Goal: Task Accomplishment & Management: Complete application form

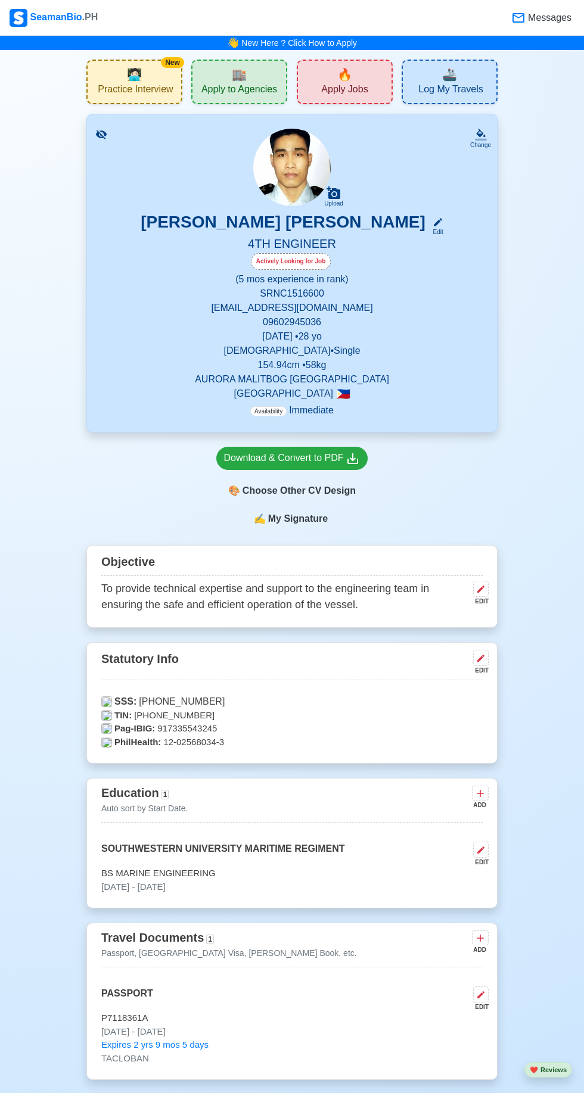
click at [361, 78] on div "🔥 Apply Jobs" at bounding box center [345, 82] width 96 height 45
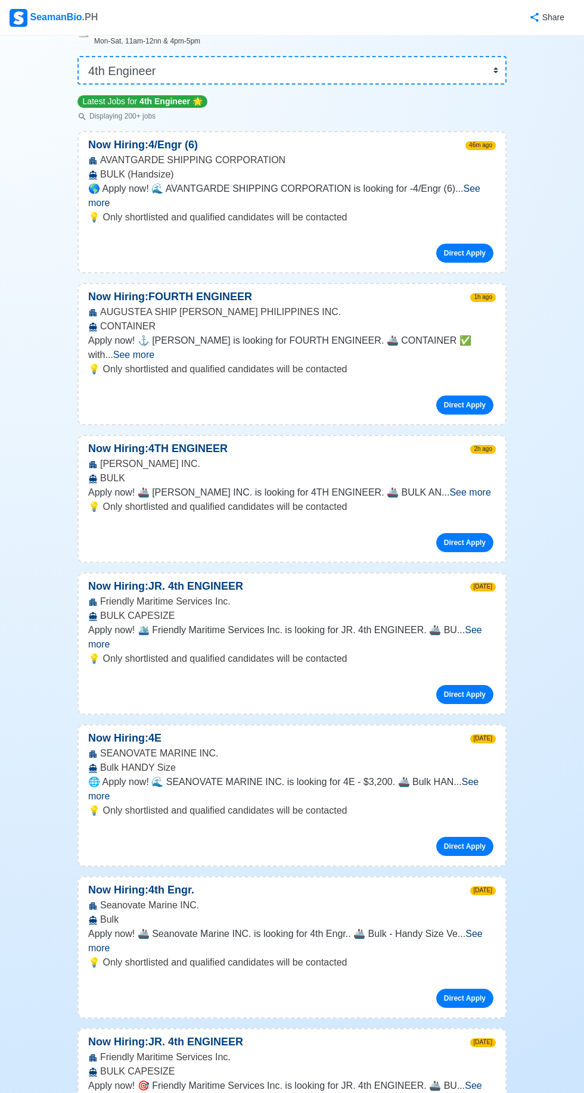
scroll to position [93, 0]
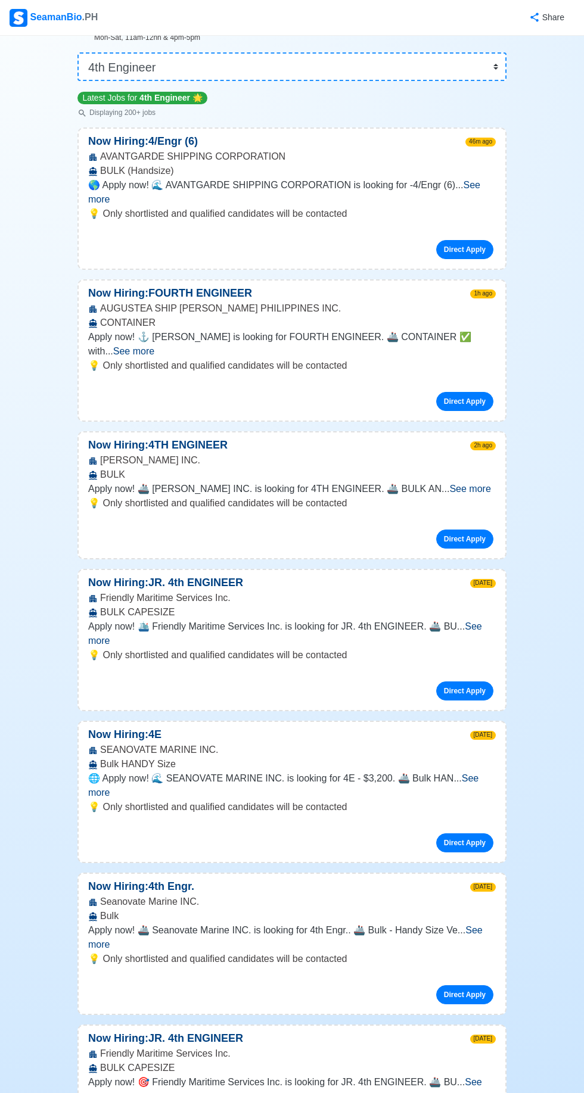
click at [482, 484] on span "See more" at bounding box center [469, 489] width 41 height 10
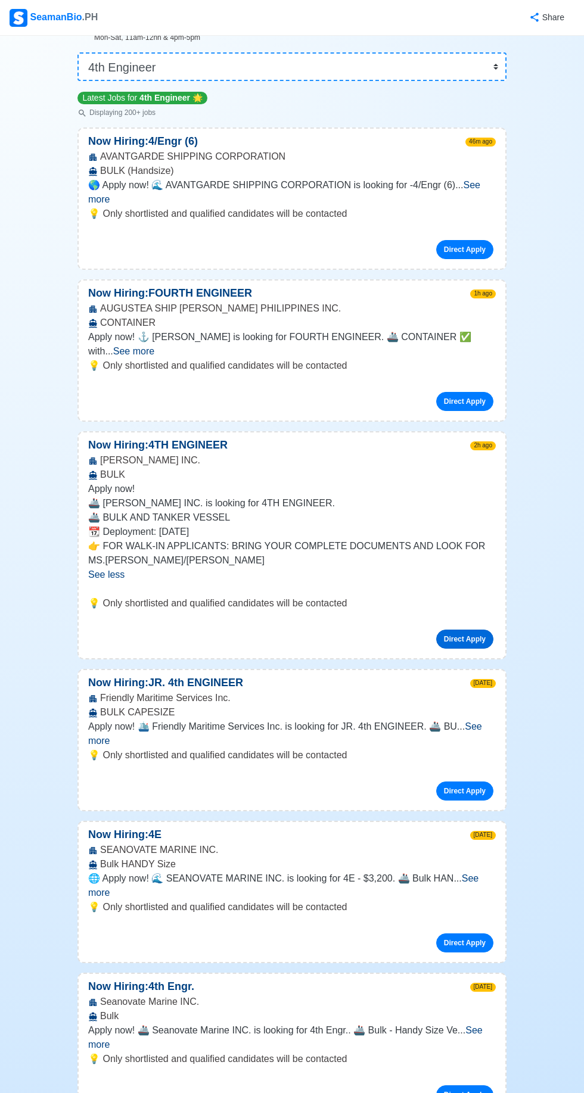
click at [471, 629] on link "Direct Apply" at bounding box center [464, 638] width 57 height 19
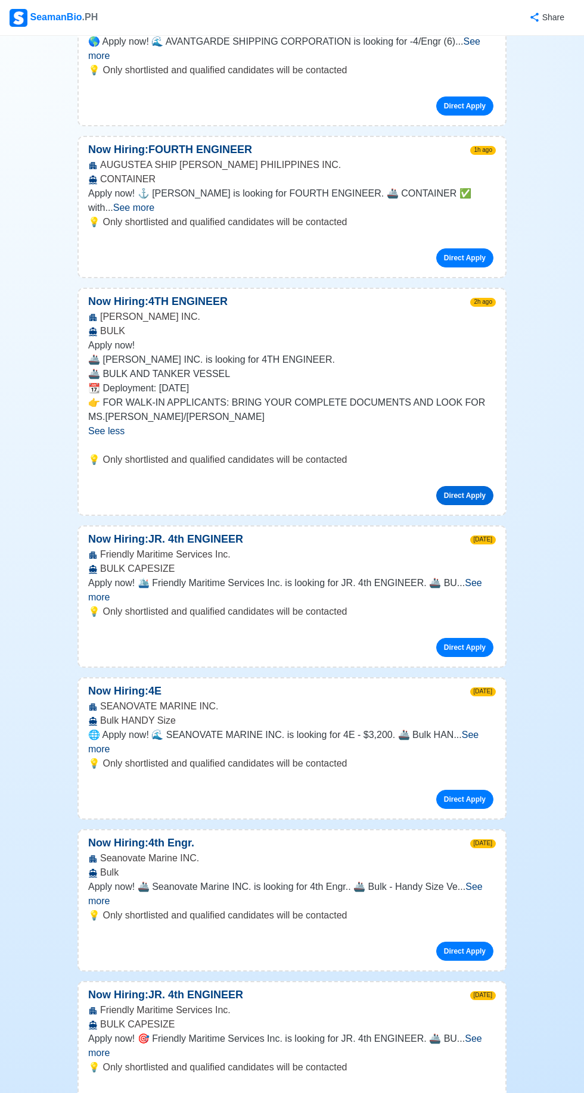
scroll to position [0, 0]
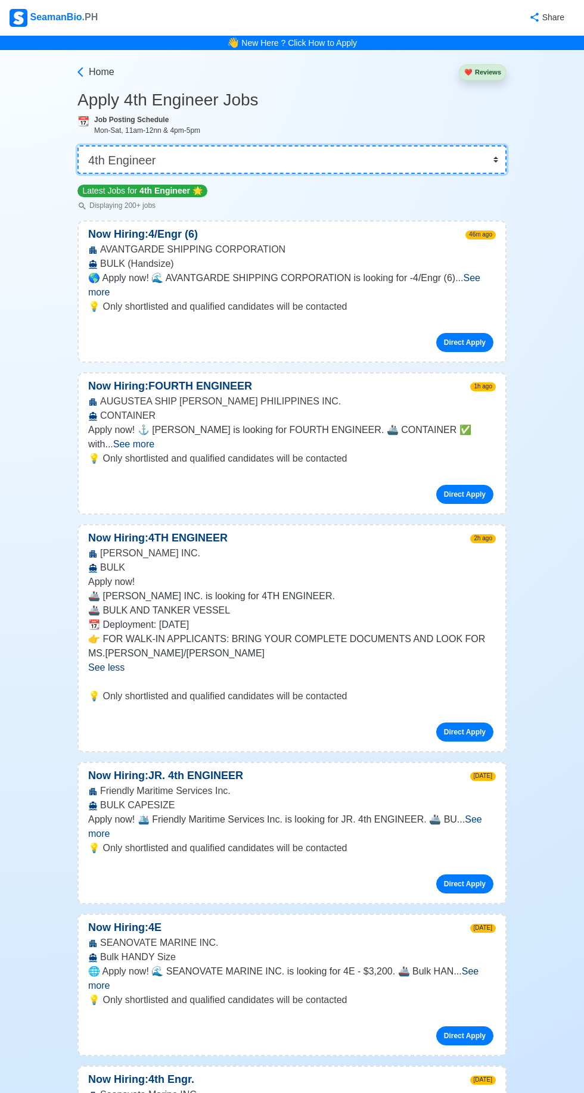
click at [487, 172] on select "👉 Select Rank or Position Master Chief Officer 2nd Officer 3rd Officer Junior O…" at bounding box center [291, 159] width 429 height 29
select select "Junior Engineer"
click at [77, 145] on select "👉 Select Rank or Position Master Chief Officer 2nd Officer 3rd Officer Junior O…" at bounding box center [291, 159] width 429 height 29
